Goal: Transaction & Acquisition: Purchase product/service

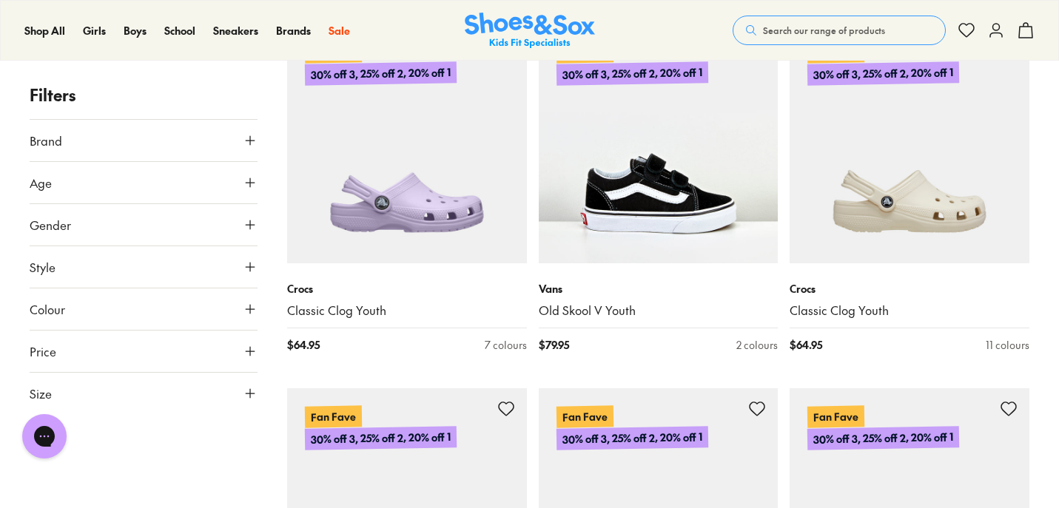
scroll to position [2563, 0]
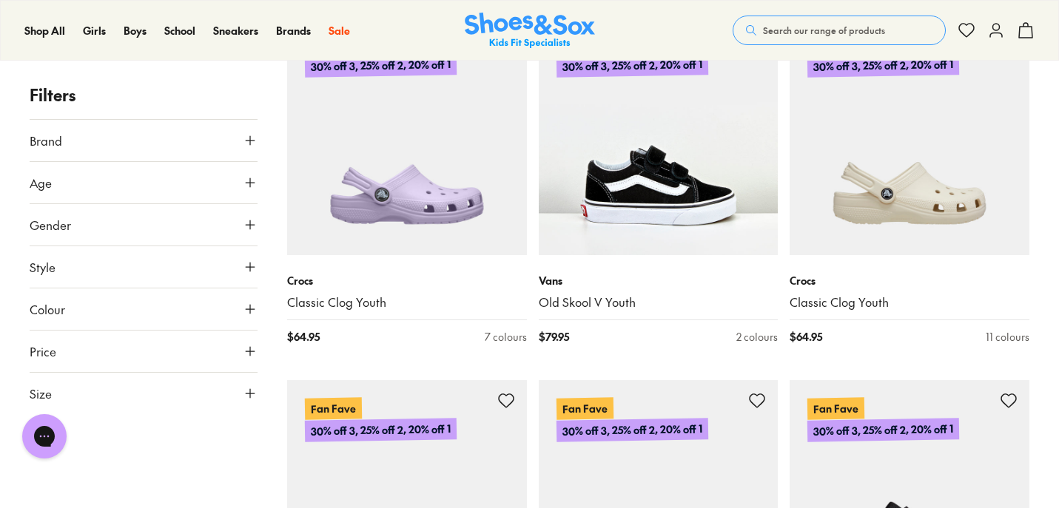
click at [138, 182] on button "Age" at bounding box center [144, 182] width 228 height 41
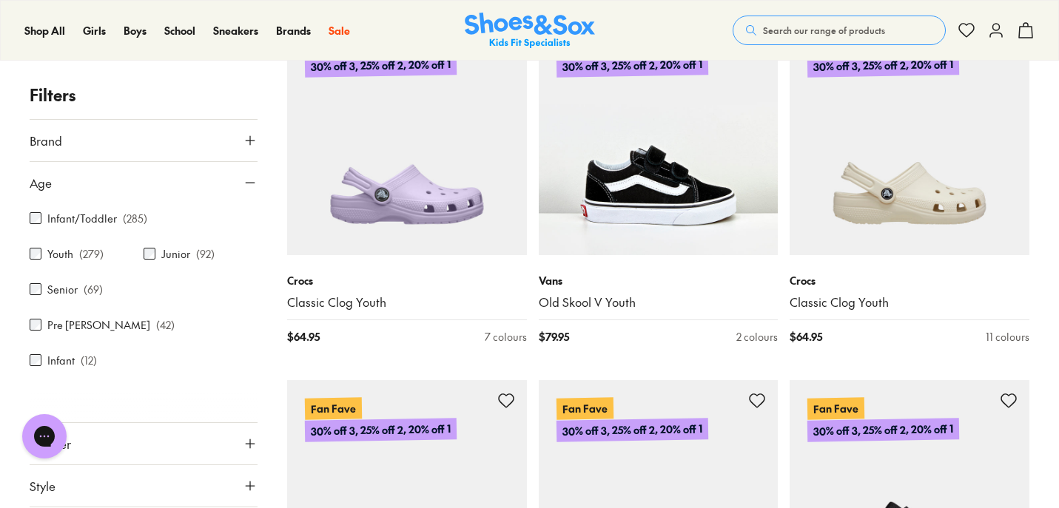
click at [112, 180] on button "Age" at bounding box center [144, 182] width 228 height 41
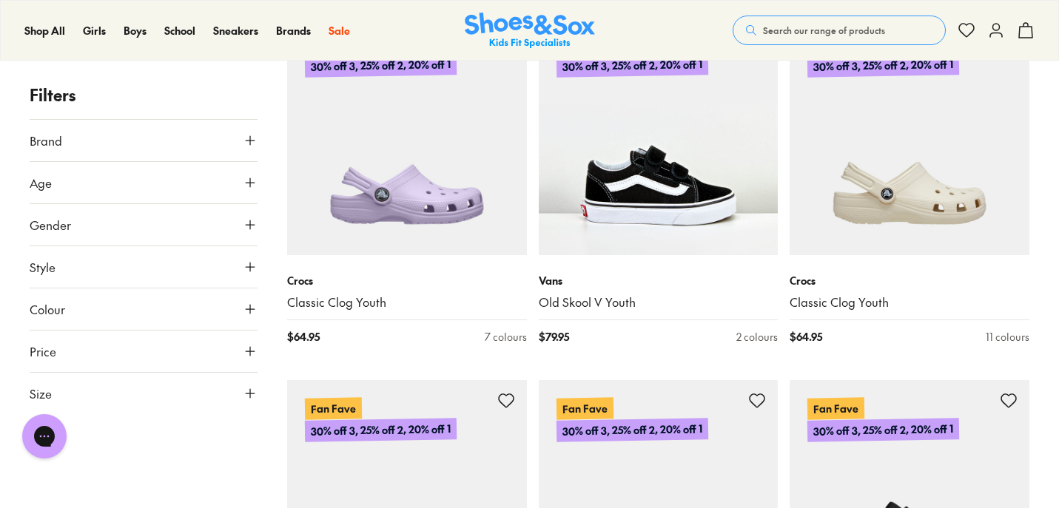
click at [101, 225] on button "Gender" at bounding box center [144, 224] width 228 height 41
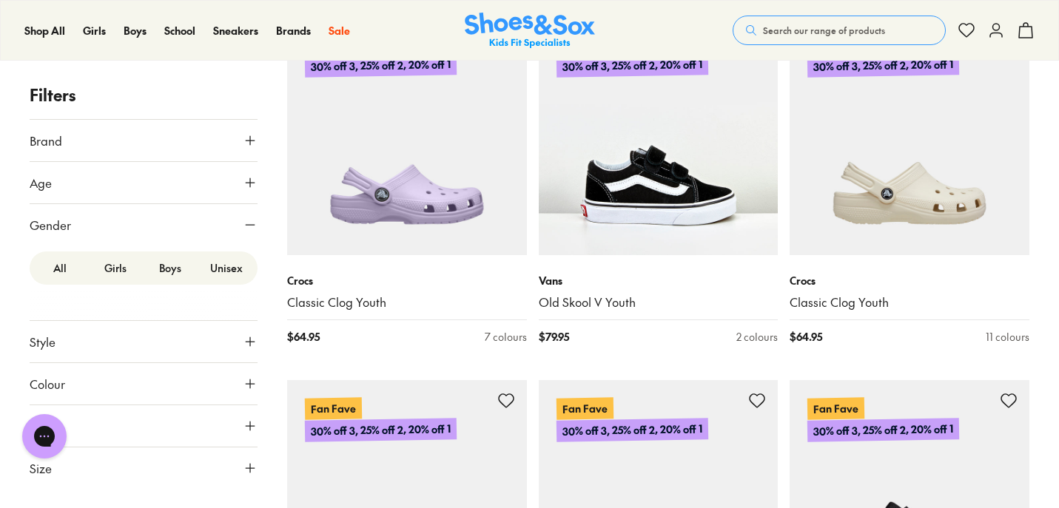
click at [115, 272] on label "Girls" at bounding box center [115, 267] width 55 height 27
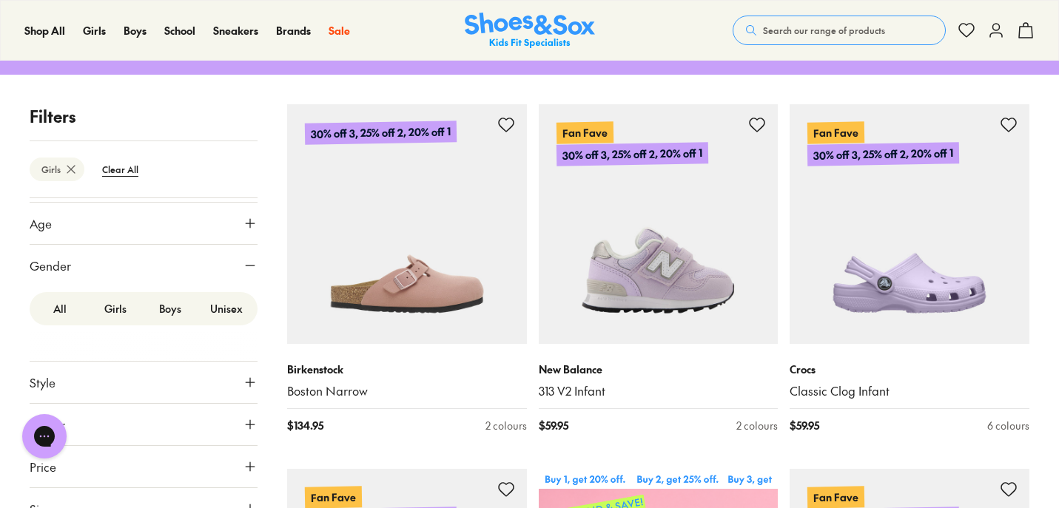
scroll to position [38, 0]
click at [164, 306] on label "Boys" at bounding box center [170, 308] width 55 height 27
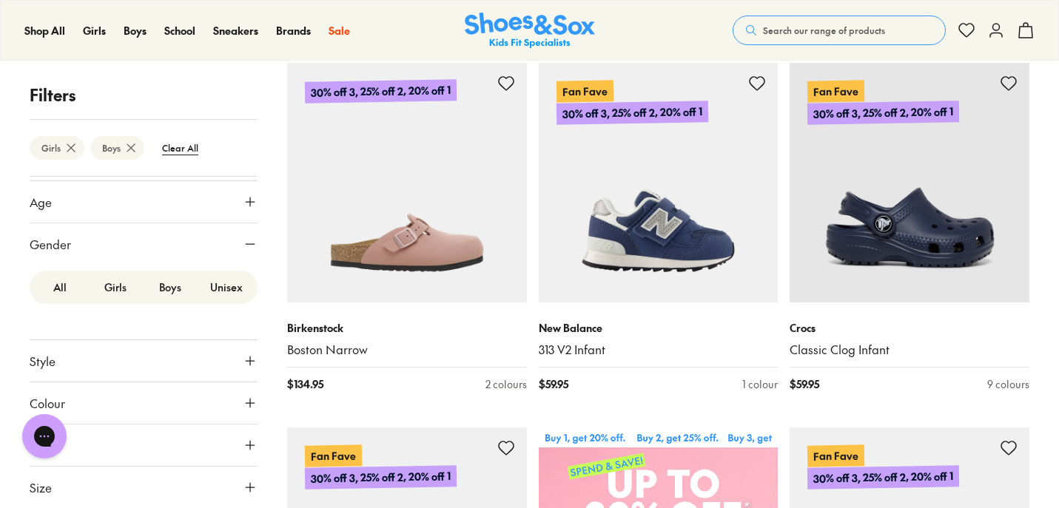
click at [115, 289] on label "Girls" at bounding box center [115, 287] width 55 height 27
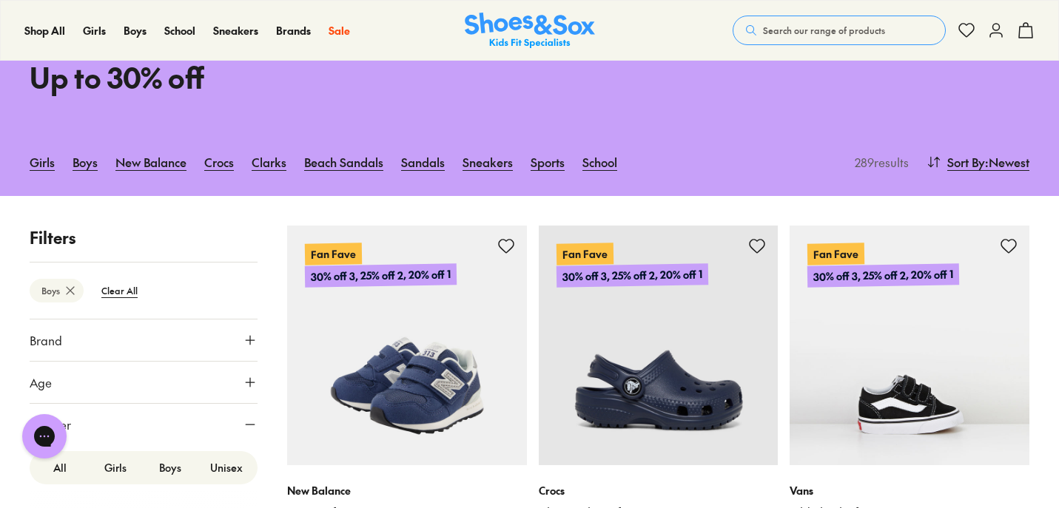
scroll to position [164, 0]
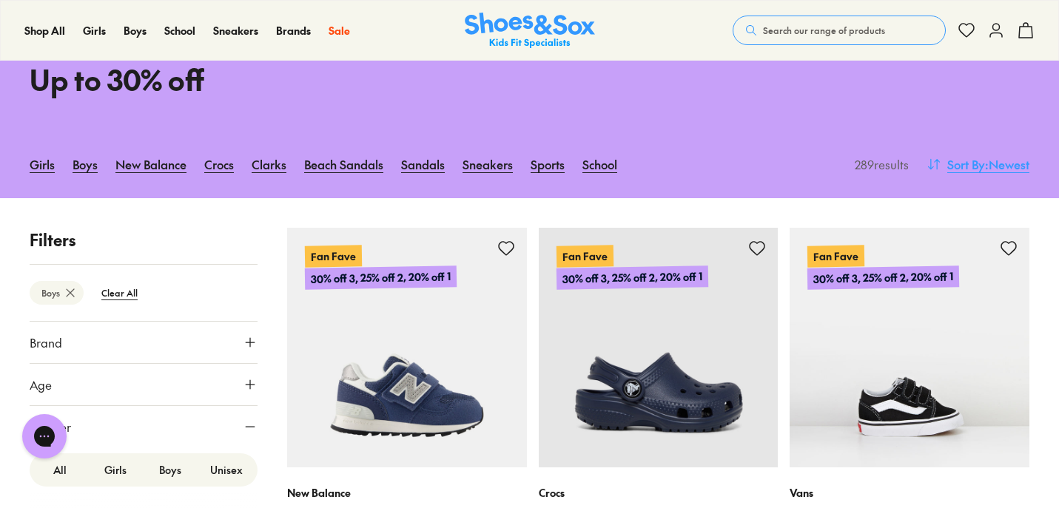
click at [986, 160] on span ": Newest" at bounding box center [1007, 164] width 44 height 18
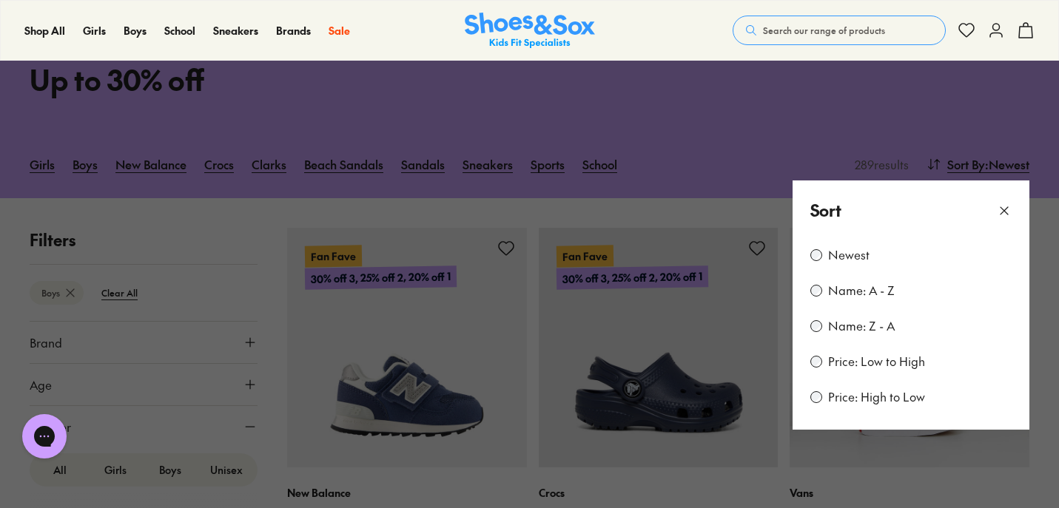
click at [868, 359] on label "Price: Low to High" at bounding box center [876, 362] width 97 height 16
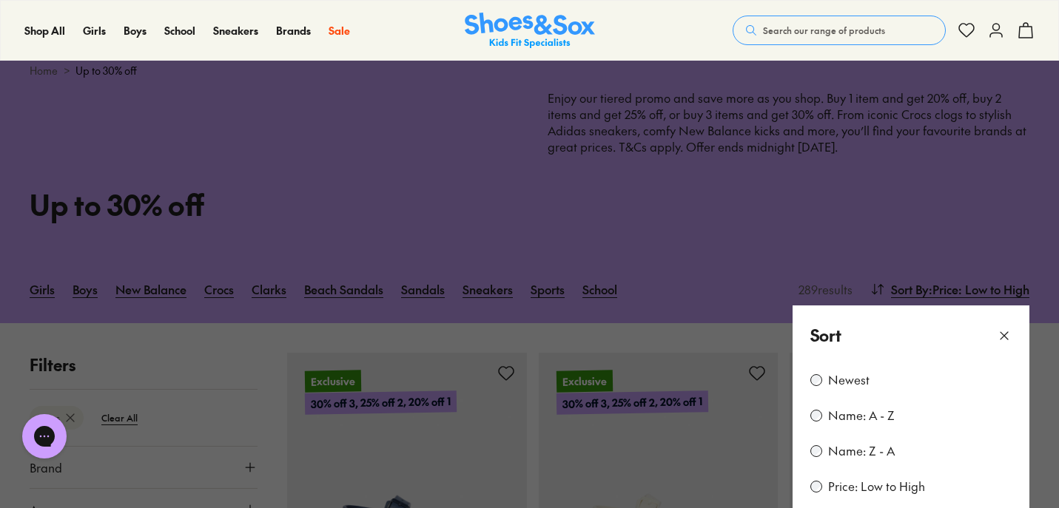
click at [887, 250] on button at bounding box center [529, 254] width 1059 height 508
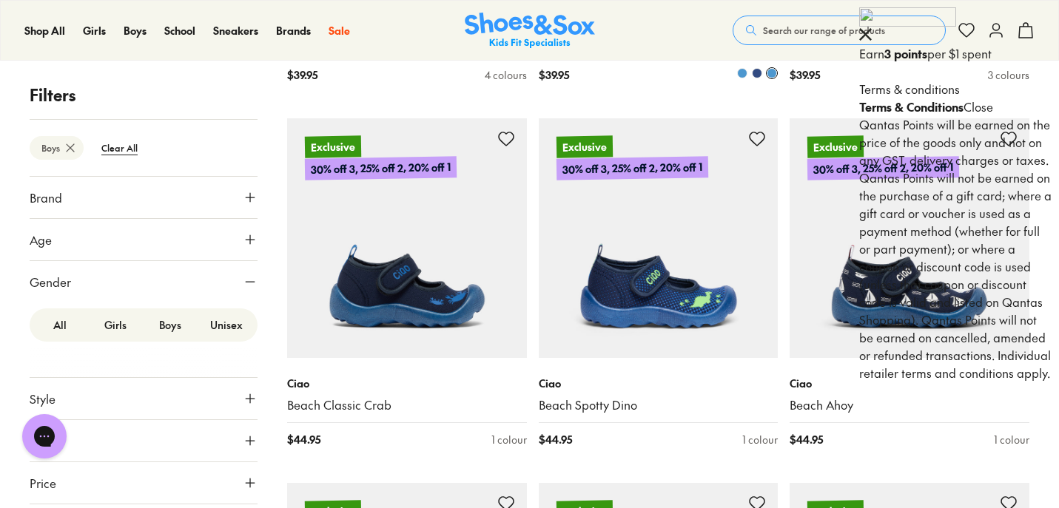
scroll to position [1736, 0]
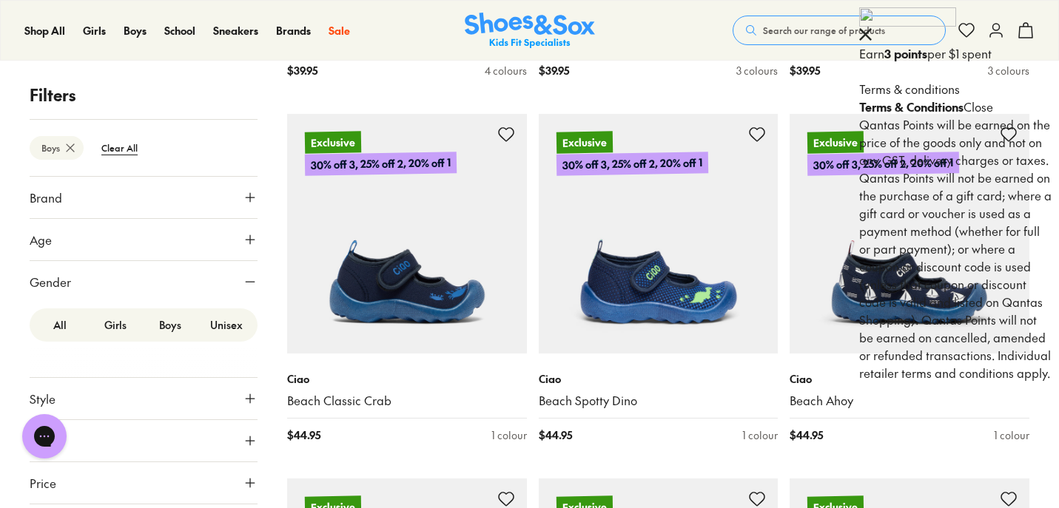
click at [871, 29] on icon at bounding box center [865, 34] width 13 height 13
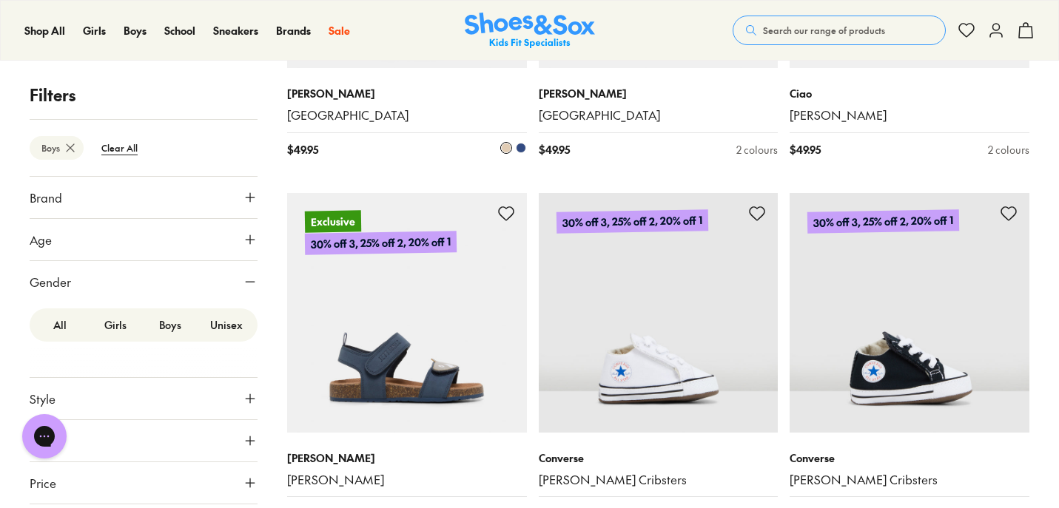
scroll to position [3253, 0]
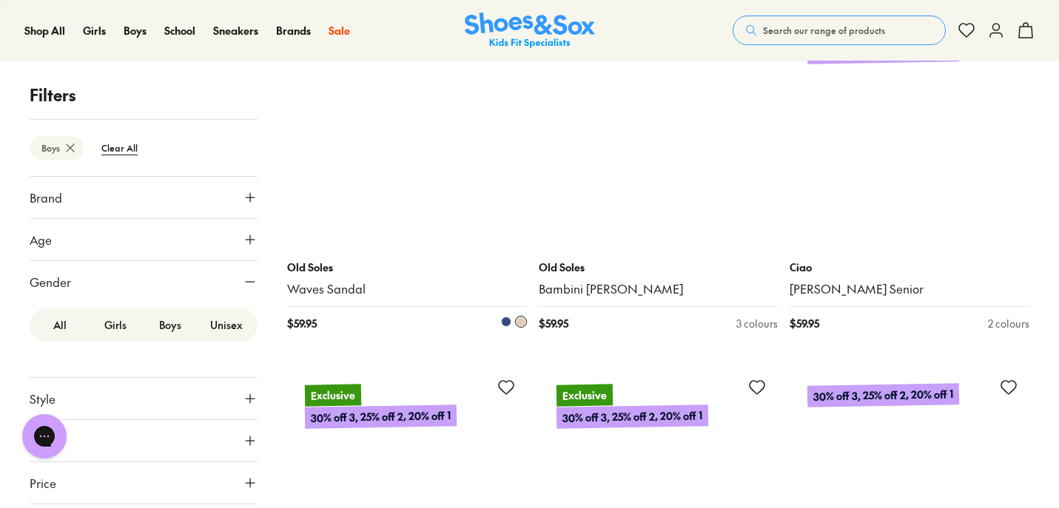
scroll to position [7410, 0]
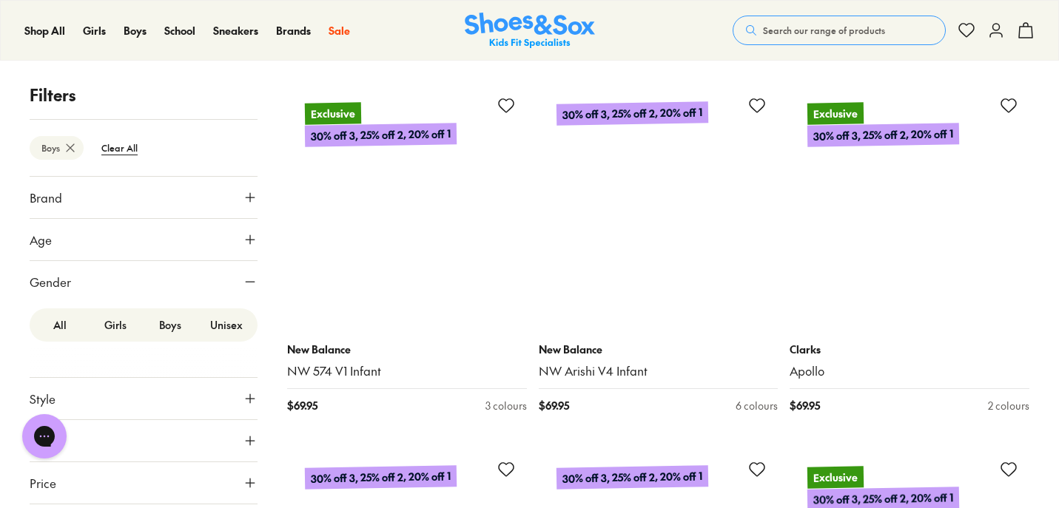
scroll to position [11243, 0]
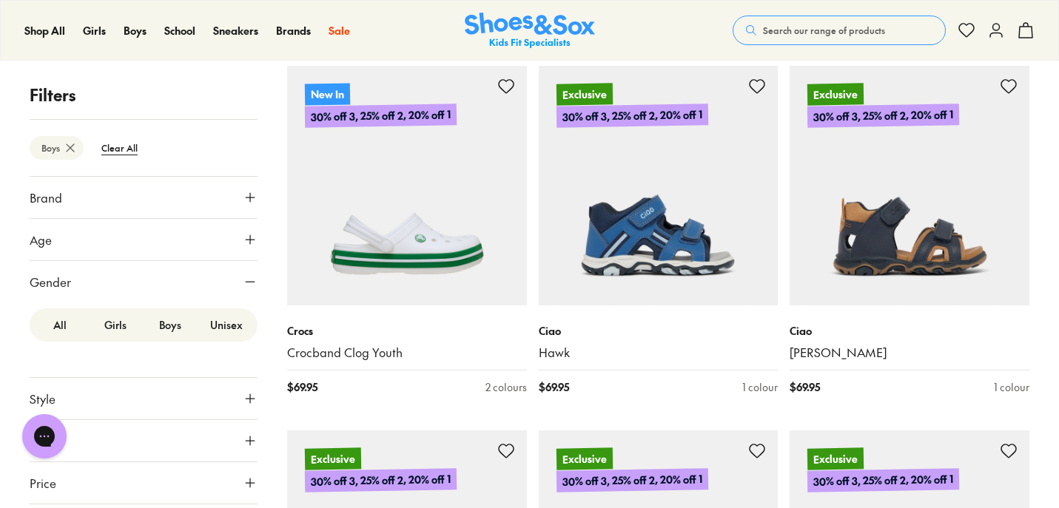
scroll to position [14905, 0]
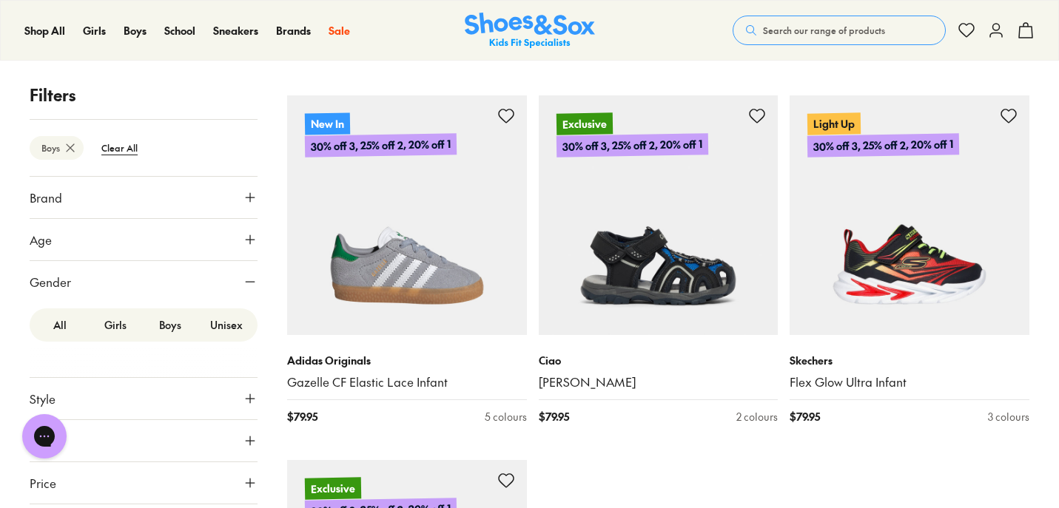
scroll to position [19290, 0]
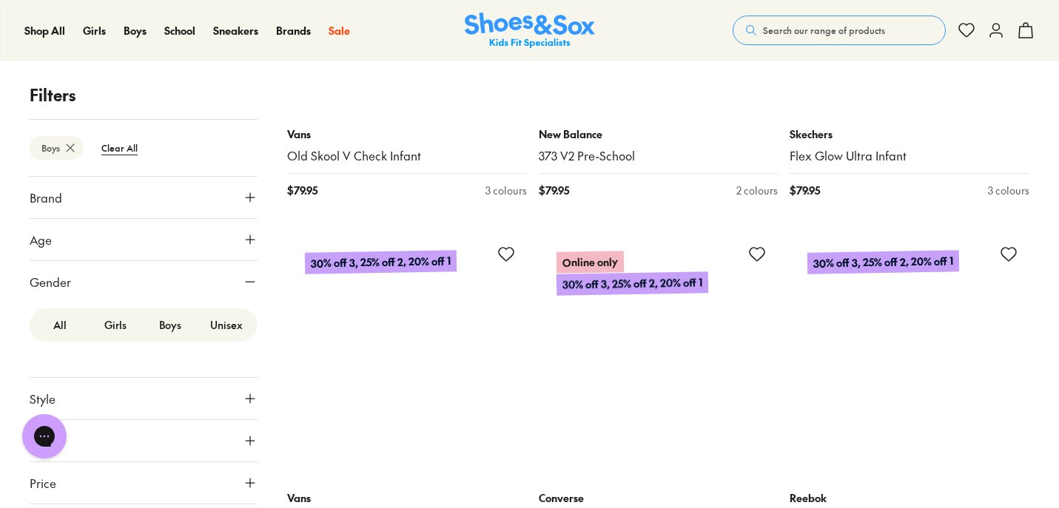
scroll to position [22043, 0]
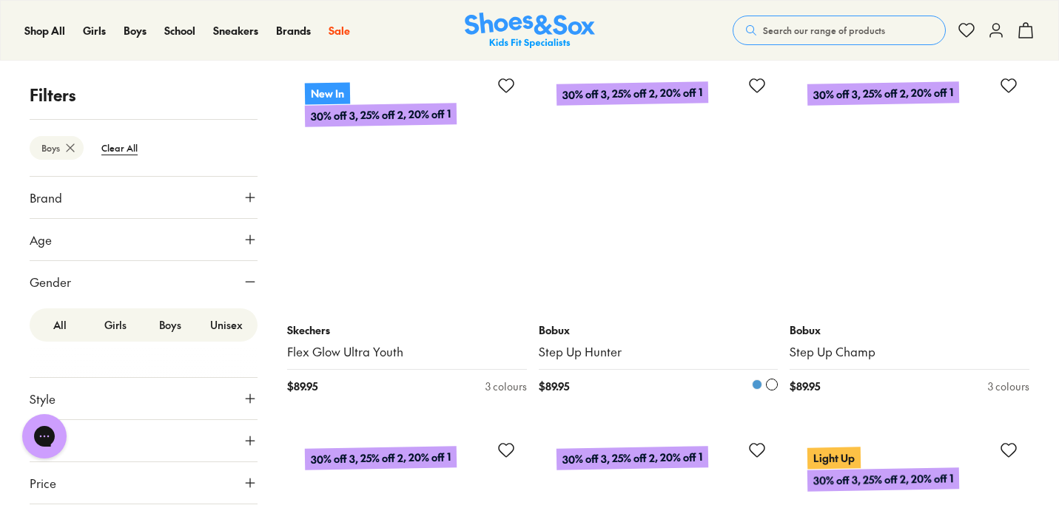
scroll to position [26681, 0]
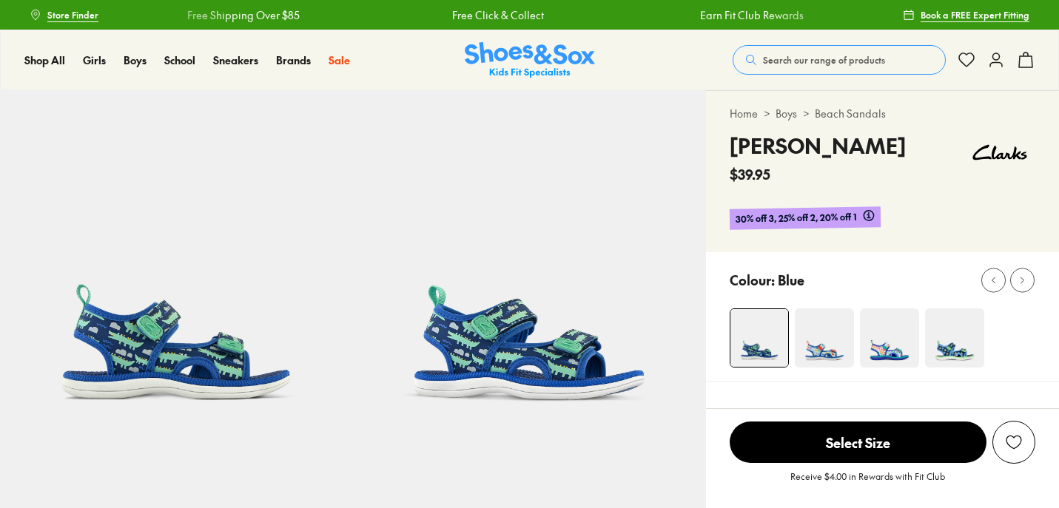
select select "*"
